Goal: Download file/media

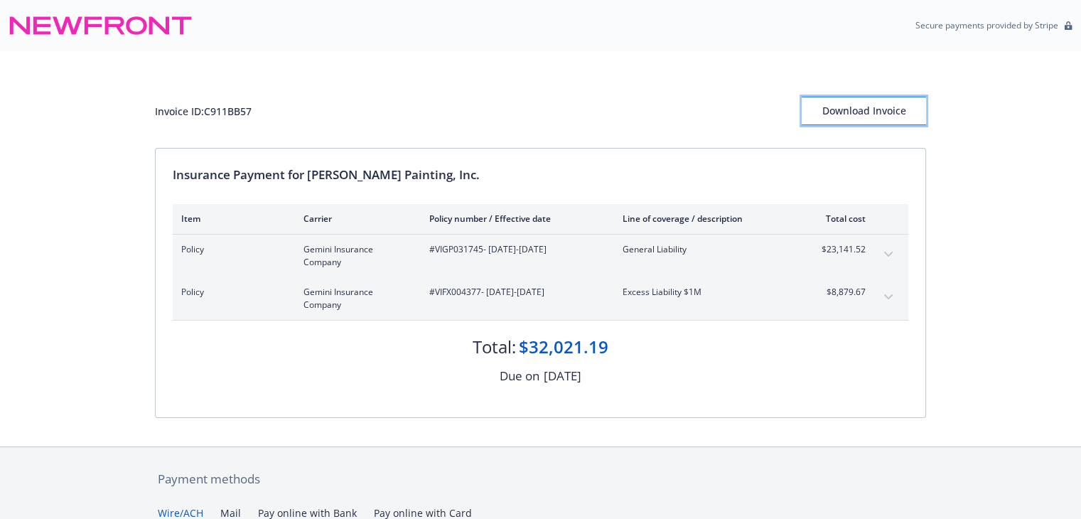
click at [848, 117] on div "Download Invoice" at bounding box center [864, 110] width 124 height 27
